Goal: Task Accomplishment & Management: Manage account settings

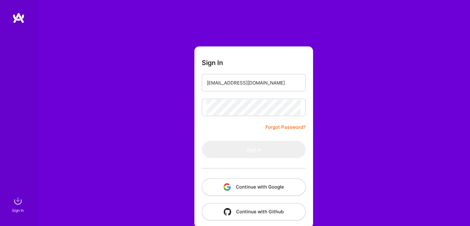
click at [298, 128] on link "Forgot Password?" at bounding box center [286, 126] width 40 height 7
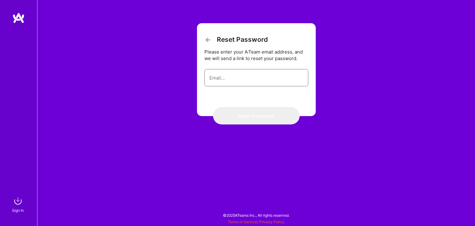
click at [241, 79] on input "email" at bounding box center [256, 78] width 94 height 16
type input "[EMAIL_ADDRESS][DOMAIN_NAME]"
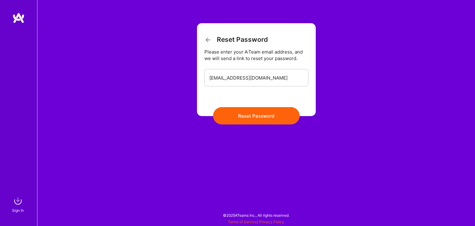
click at [239, 115] on button "Reset Password" at bounding box center [256, 115] width 87 height 17
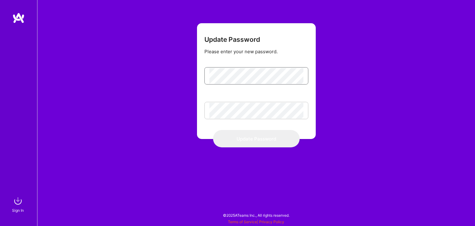
click at [162, 76] on div "Update Password Please enter your new password. Update Password" at bounding box center [256, 113] width 438 height 226
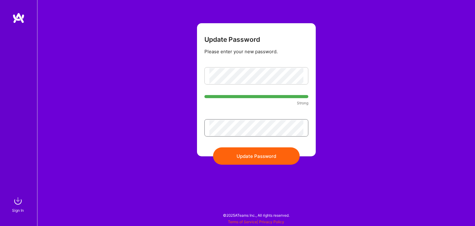
click at [213, 147] on button "Update Password" at bounding box center [256, 155] width 87 height 17
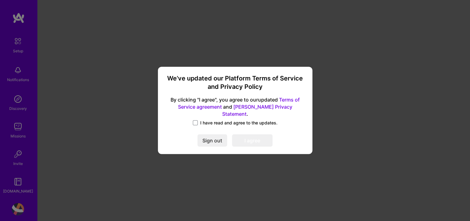
click at [198, 120] on label "I have read and agree to the updates." at bounding box center [235, 123] width 85 height 6
click at [0, 0] on input "I have read and agree to the updates." at bounding box center [0, 0] width 0 height 0
click at [254, 134] on button "I agree" at bounding box center [252, 140] width 40 height 12
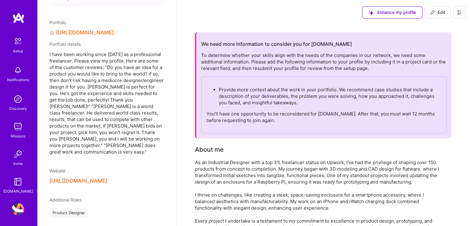
scroll to position [196, 0]
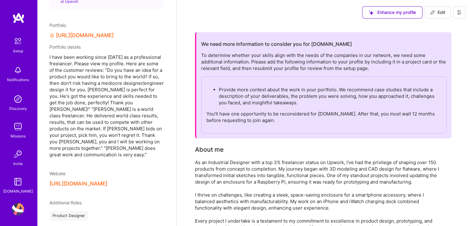
click at [11, 40] on img at bounding box center [17, 41] width 13 height 13
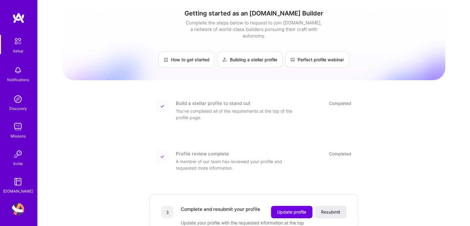
click at [16, 157] on img at bounding box center [18, 154] width 12 height 12
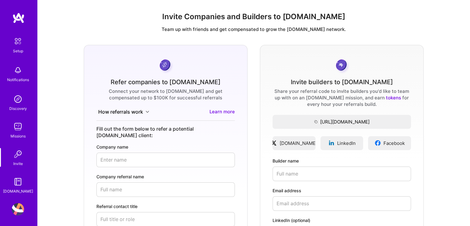
click at [15, 41] on img at bounding box center [17, 41] width 13 height 13
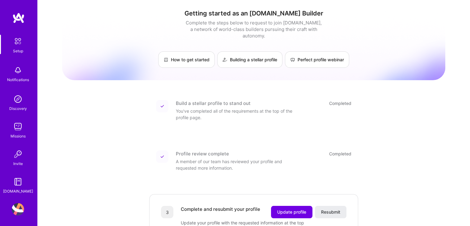
click at [18, 20] on img at bounding box center [18, 17] width 12 height 11
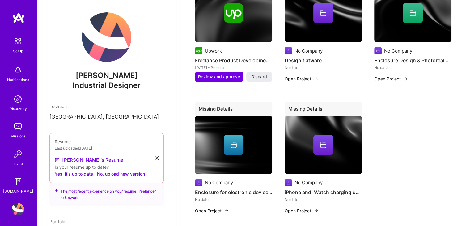
scroll to position [141, 0]
